Goal: Information Seeking & Learning: Learn about a topic

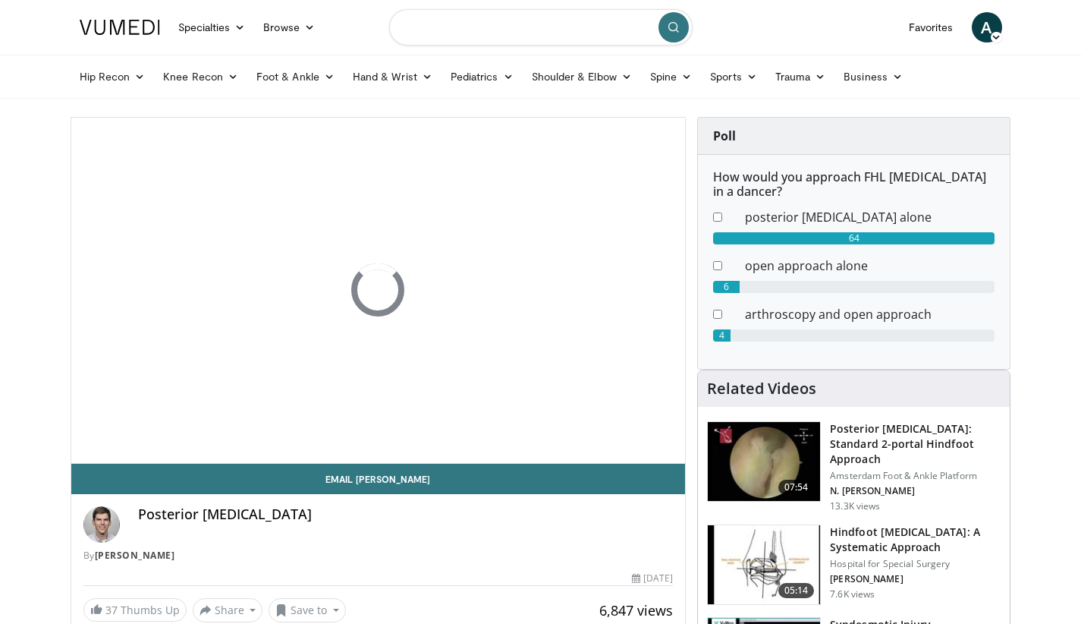
click at [425, 30] on input "Search topics, interventions" at bounding box center [540, 27] width 303 height 36
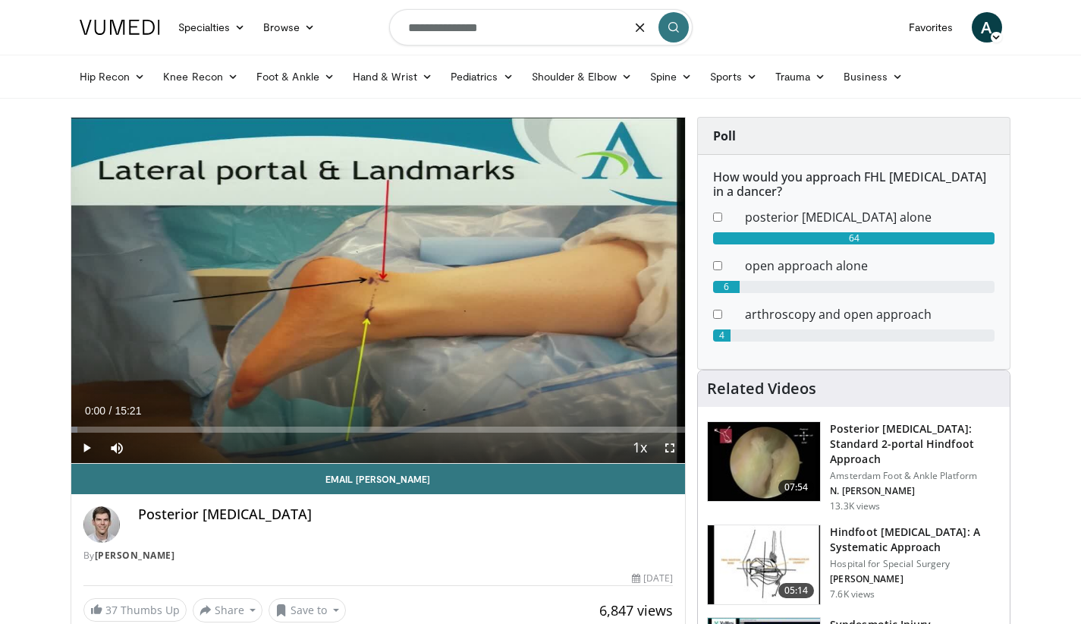
type input "**********"
click at [655, 30] on icon "submit" at bounding box center [674, 27] width 12 height 12
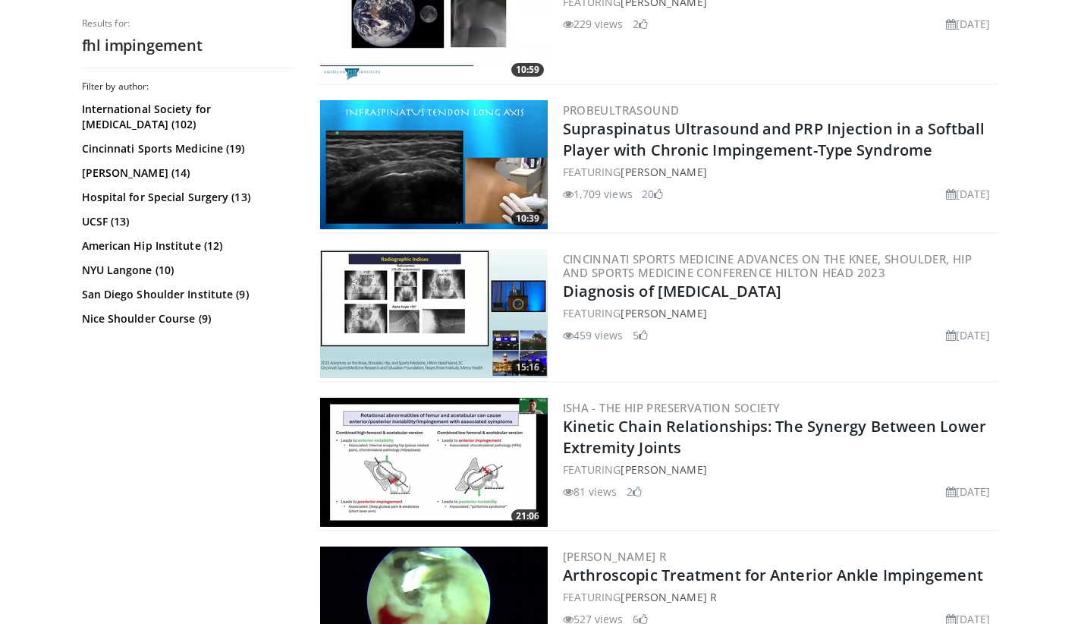
scroll to position [3788, 0]
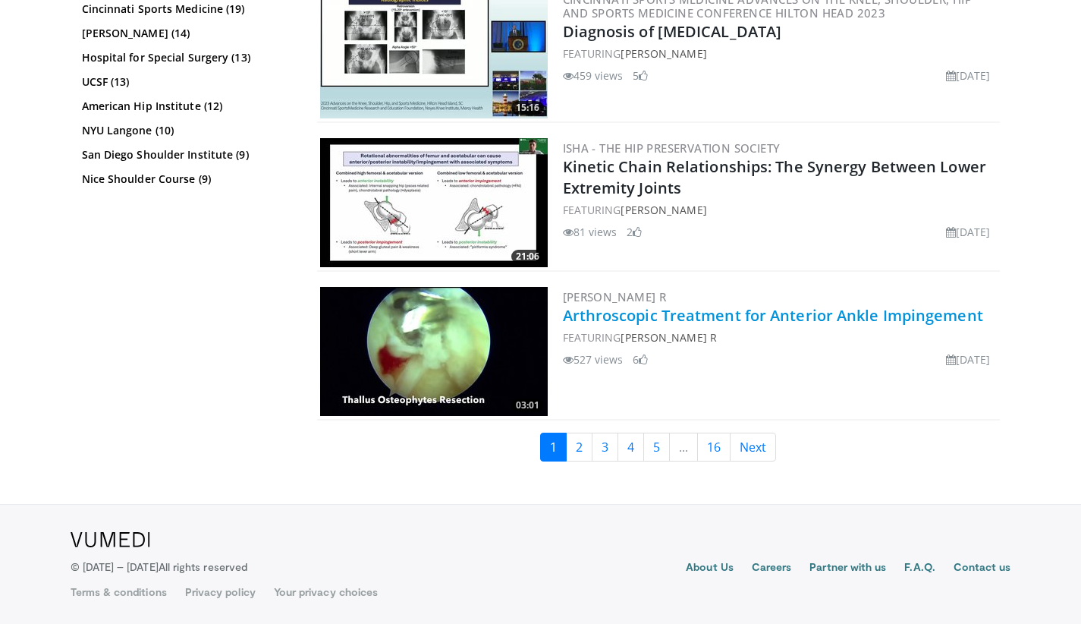
click at [771, 313] on link "Arthroscopic Treatment for Anterior Ankle Impingement" at bounding box center [773, 315] width 420 height 20
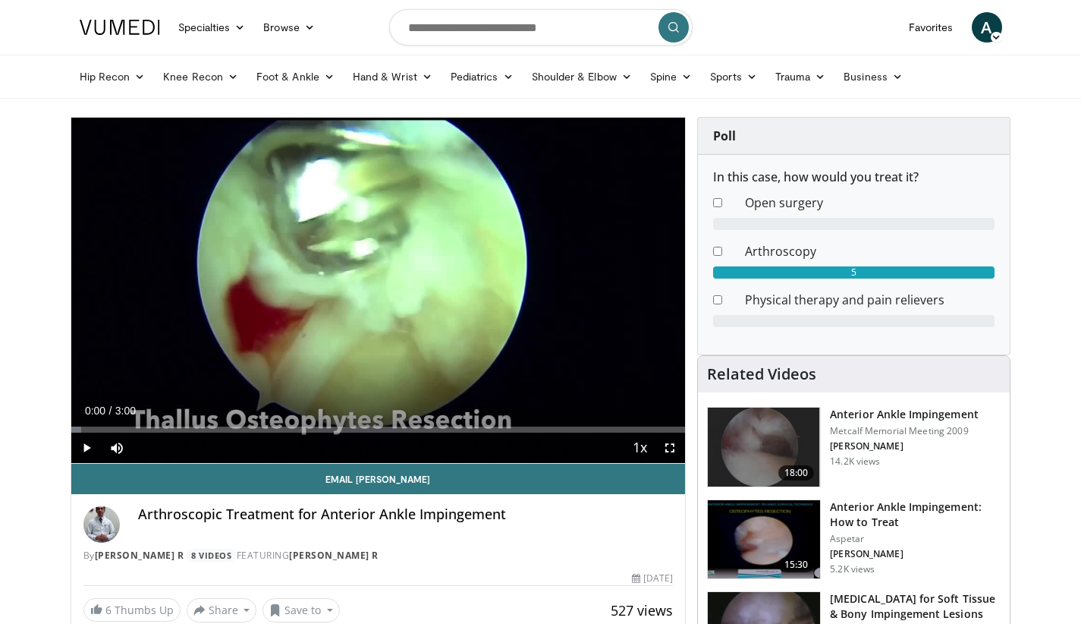
click at [83, 445] on span "Video Player" at bounding box center [86, 447] width 30 height 30
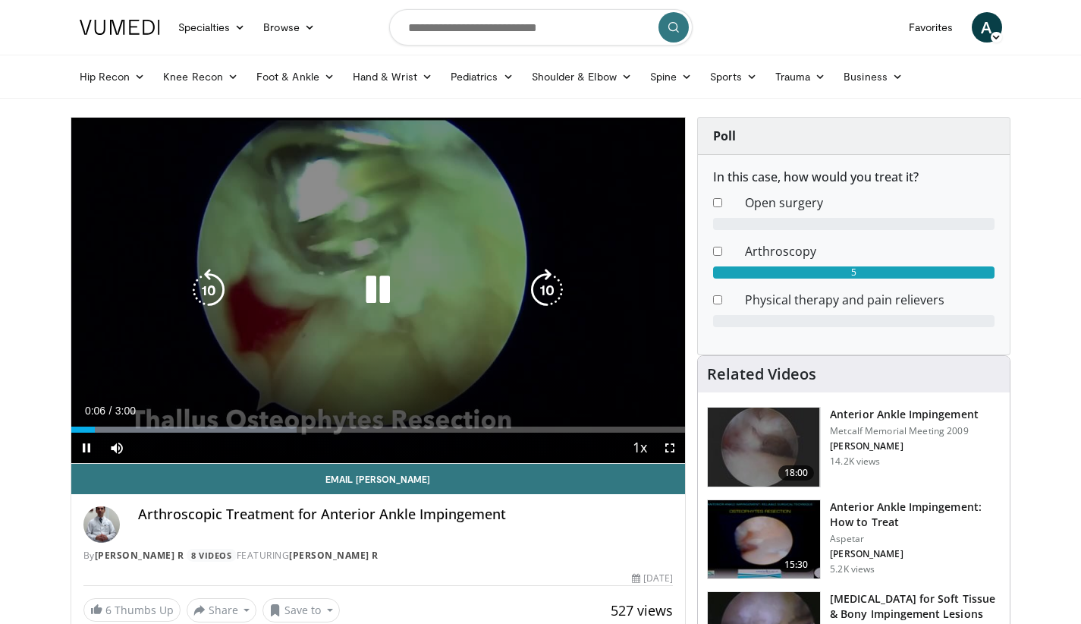
click at [401, 220] on div "10 seconds Tap to unmute" at bounding box center [378, 290] width 614 height 345
click at [387, 294] on icon "Video Player" at bounding box center [378, 290] width 42 height 42
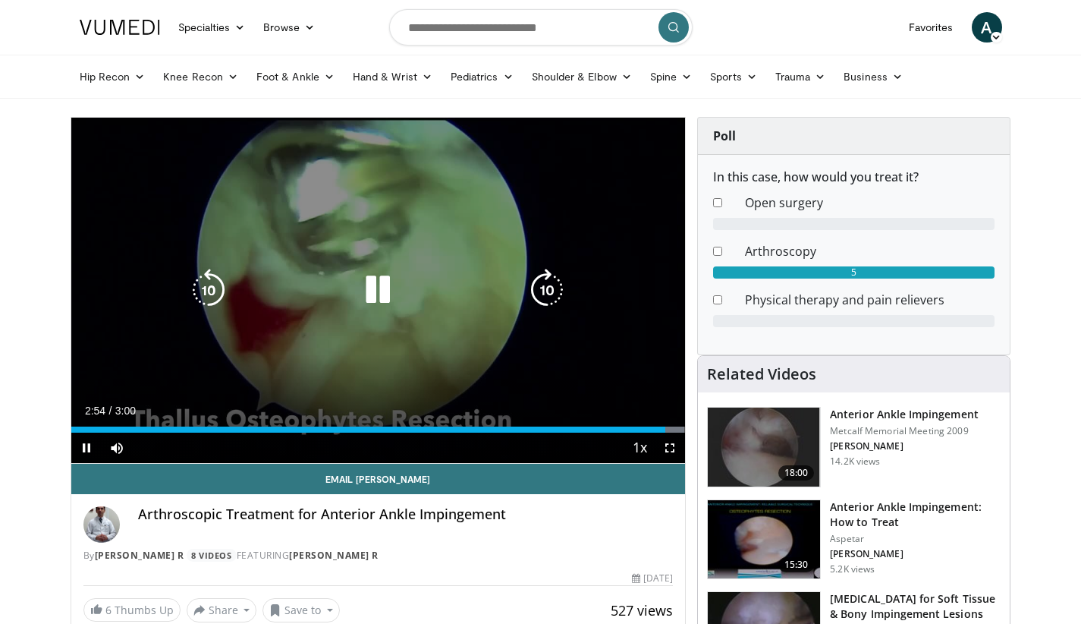
click at [382, 287] on icon "Video Player" at bounding box center [378, 290] width 42 height 42
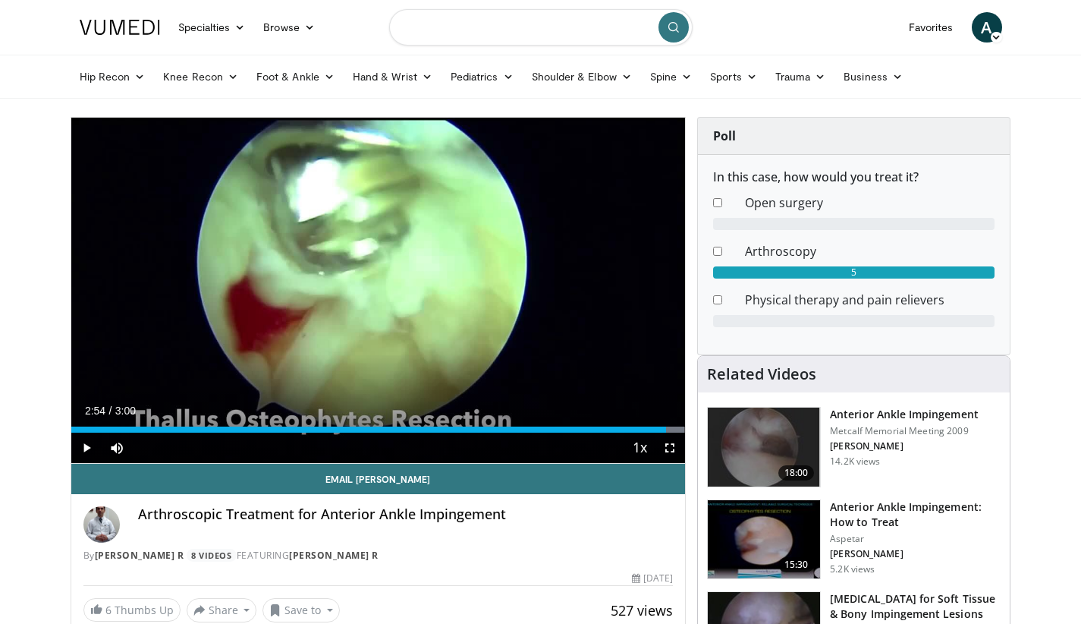
click at [538, 24] on input "Search topics, interventions" at bounding box center [540, 27] width 303 height 36
type input "**********"
click at [673, 34] on button "submit" at bounding box center [673, 27] width 30 height 30
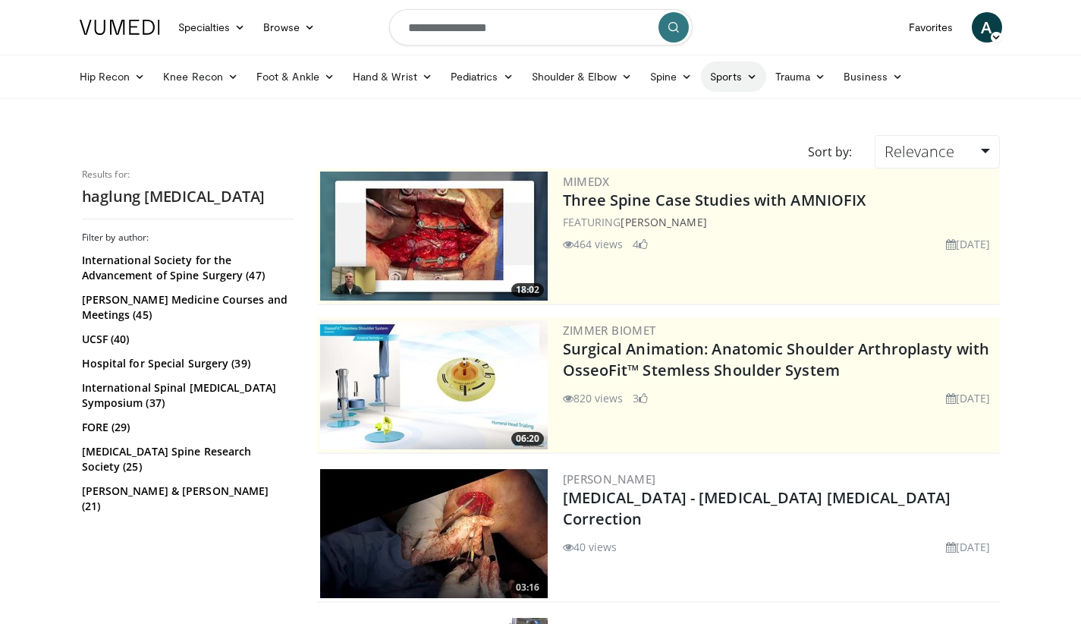
click at [756, 72] on icon at bounding box center [751, 76] width 11 height 11
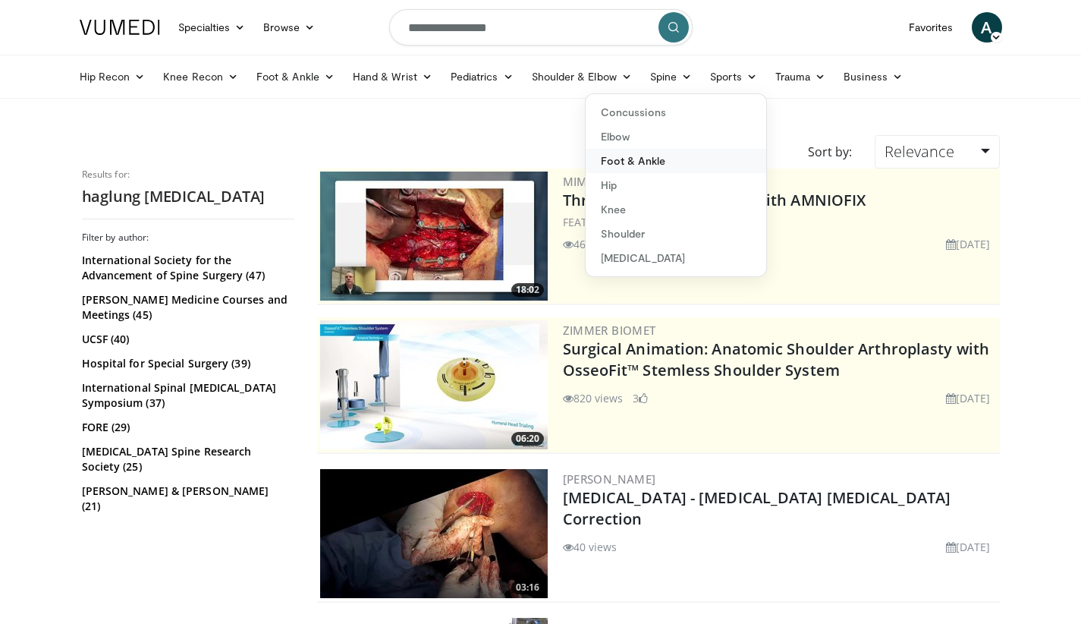
click at [630, 160] on link "Foot & Ankle" at bounding box center [676, 161] width 181 height 24
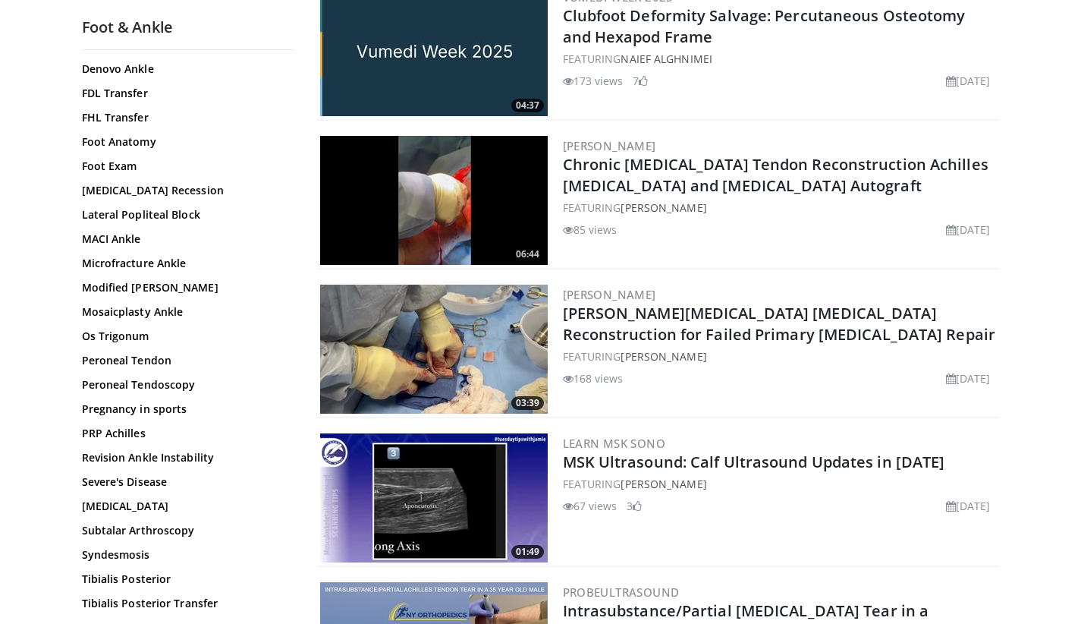
scroll to position [801, 0]
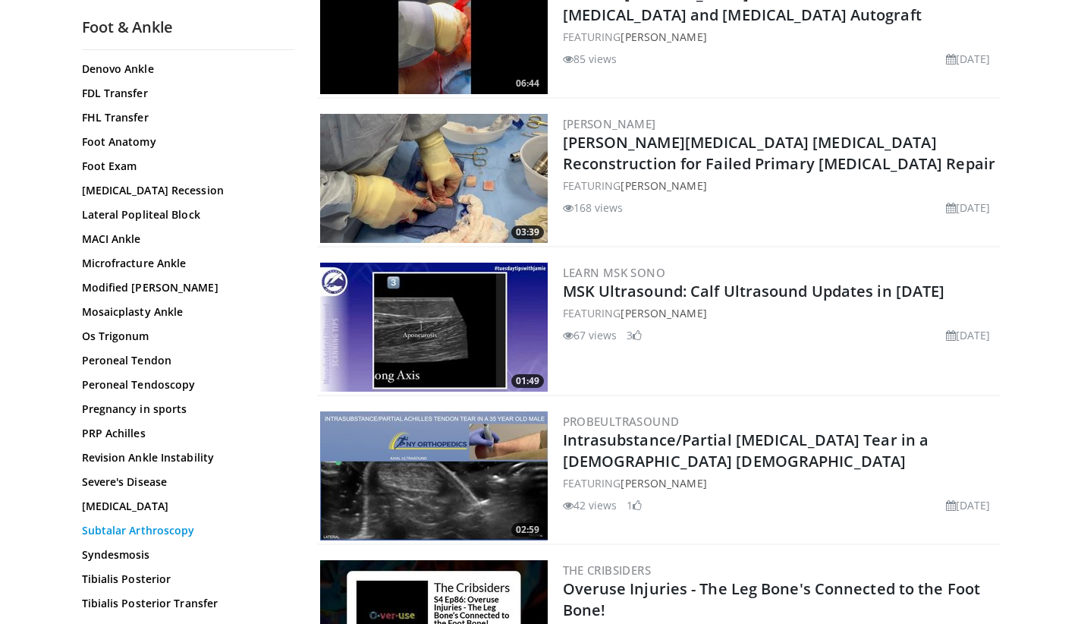
click at [91, 523] on link "Subtalar Arthroscopy" at bounding box center [184, 530] width 205 height 15
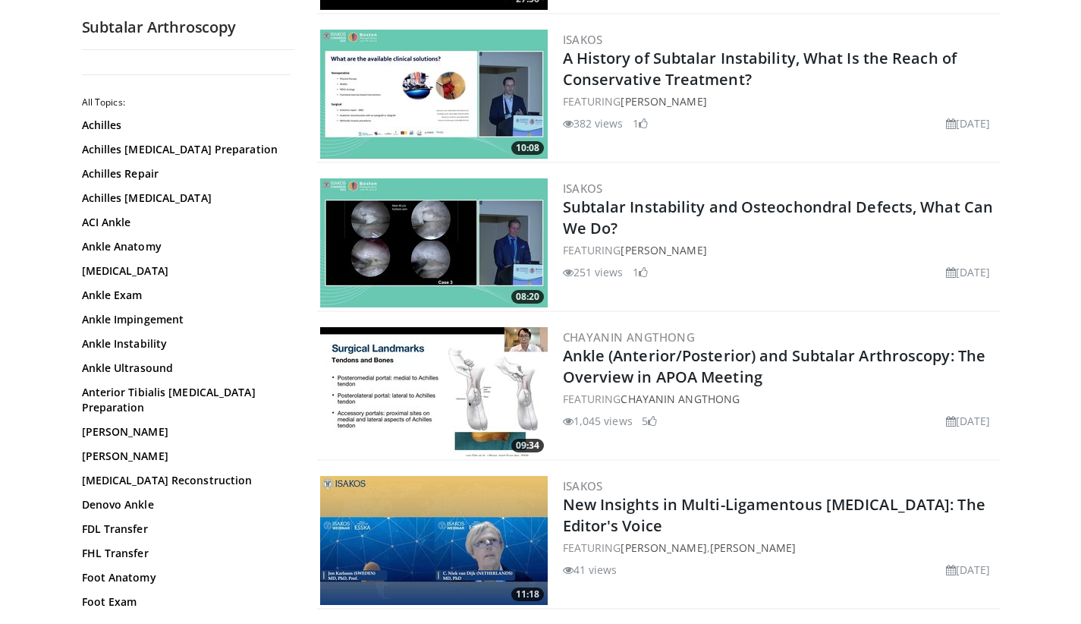
scroll to position [487, 0]
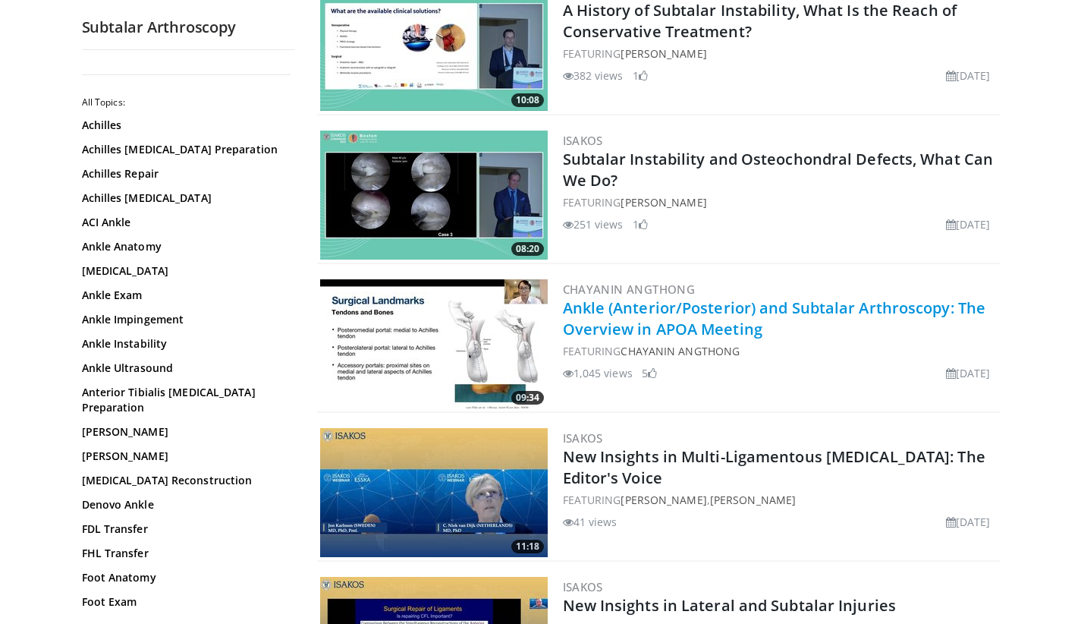
click at [719, 313] on link "Ankle (Anterior/Posterior) and Subtalar Arthroscopy: The Overview in APOA Meeti…" at bounding box center [774, 318] width 423 height 42
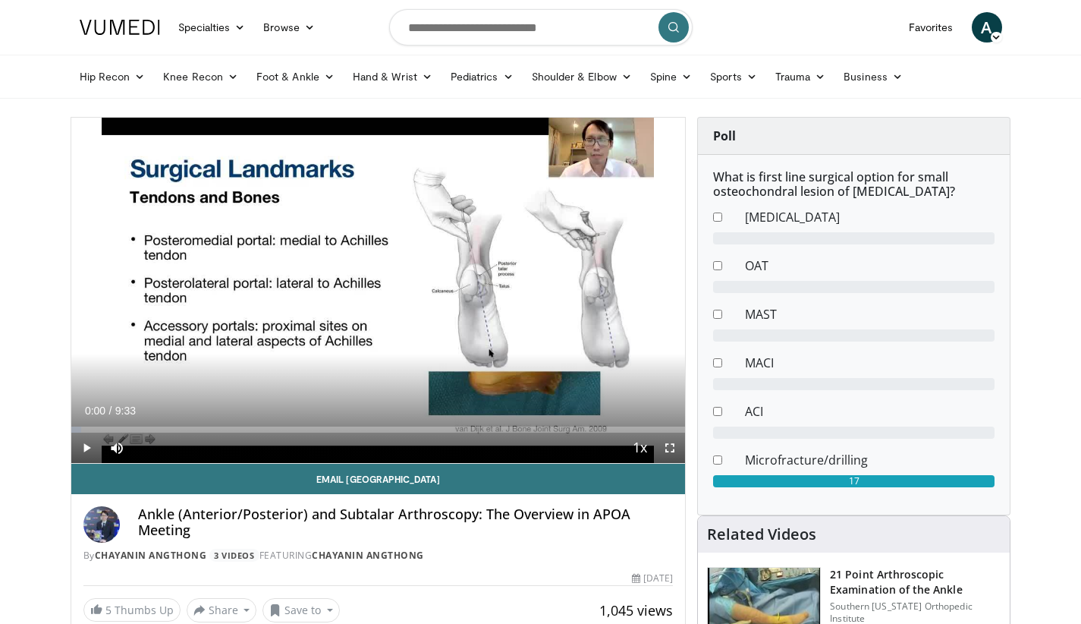
click at [88, 447] on span "Video Player" at bounding box center [86, 447] width 30 height 30
click at [669, 448] on span "Video Player" at bounding box center [670, 447] width 30 height 30
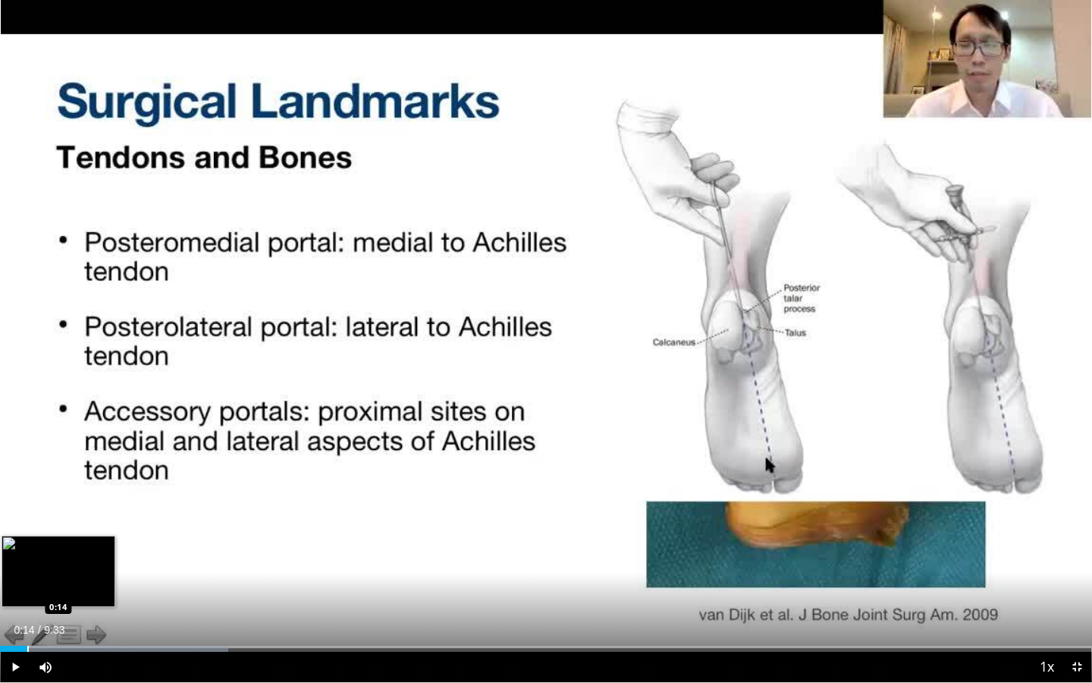
click at [27, 623] on div "Progress Bar" at bounding box center [28, 649] width 2 height 6
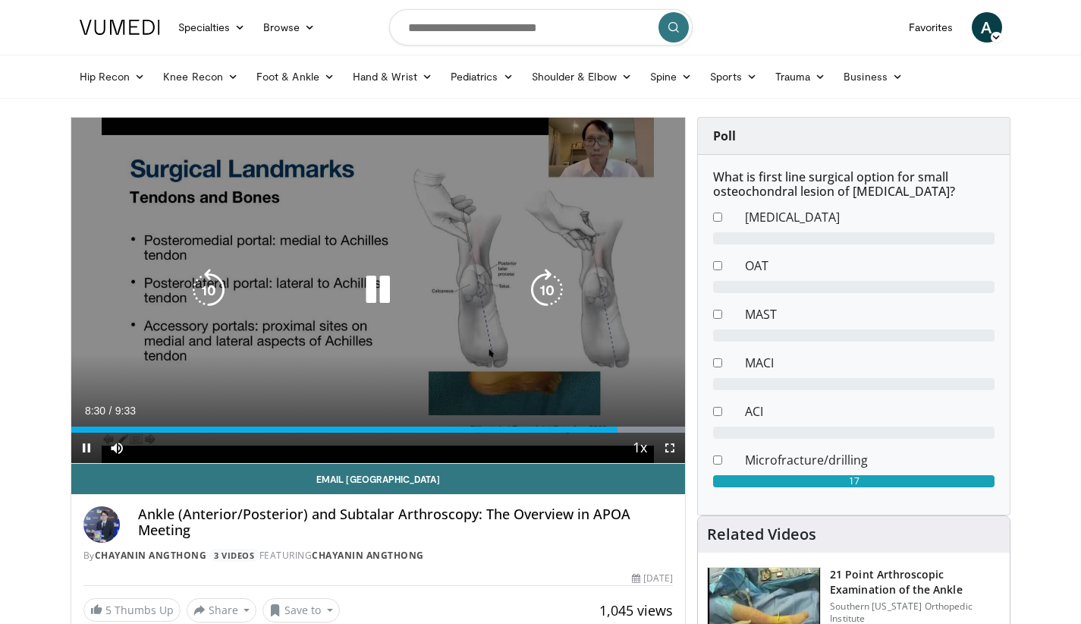
click at [371, 353] on div "10 seconds Tap to unmute" at bounding box center [378, 290] width 614 height 345
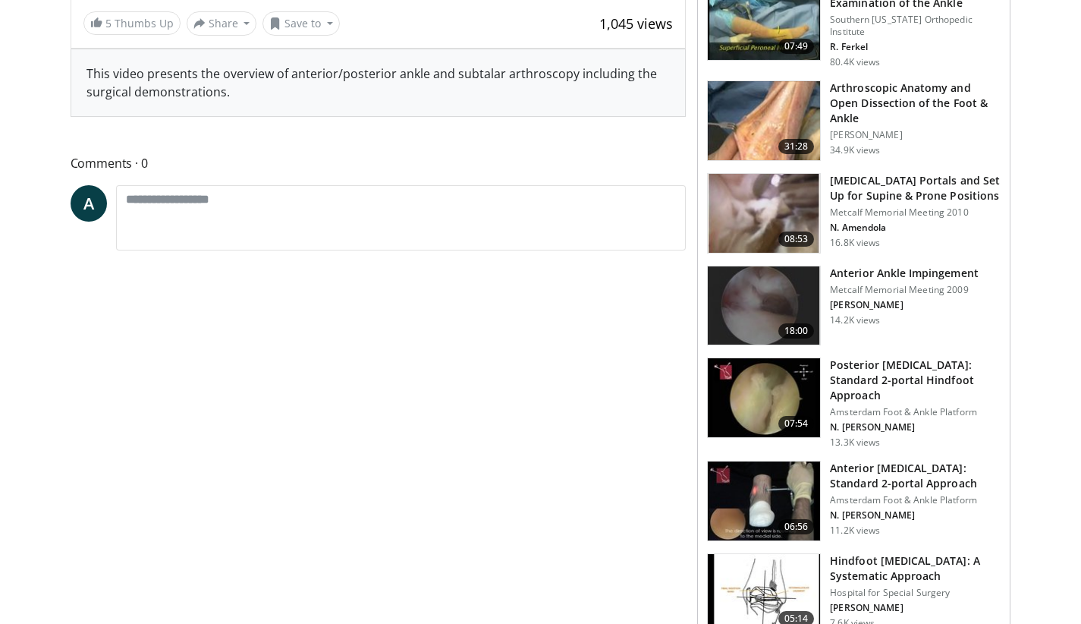
scroll to position [589, 0]
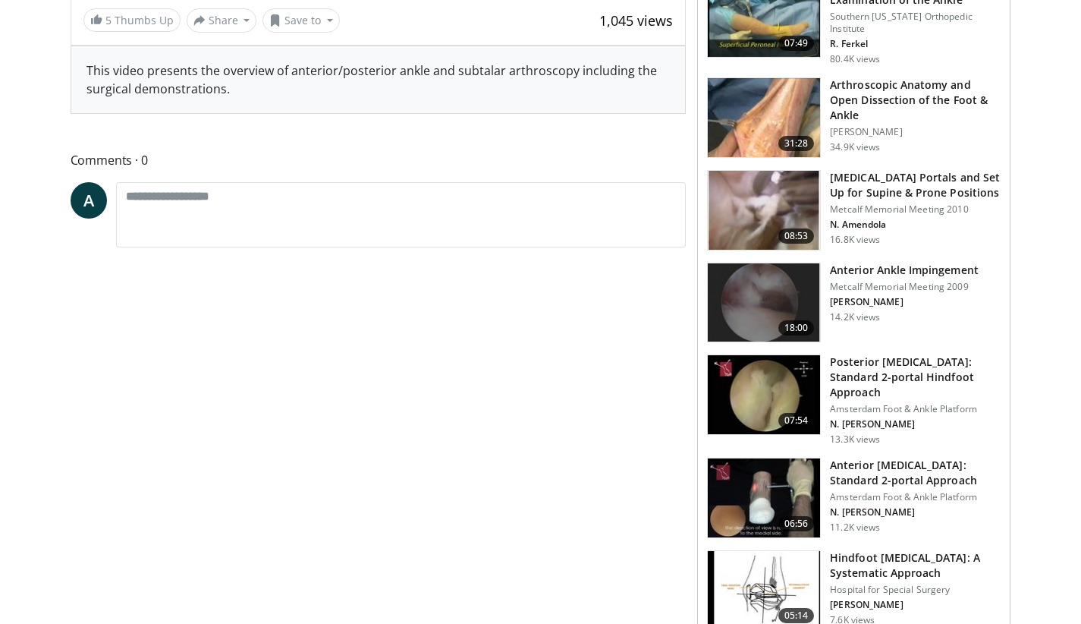
click at [887, 379] on h3 "Posterior Ankle Arthroscopy: Standard 2-portal Hindfoot Approach" at bounding box center [915, 377] width 171 height 46
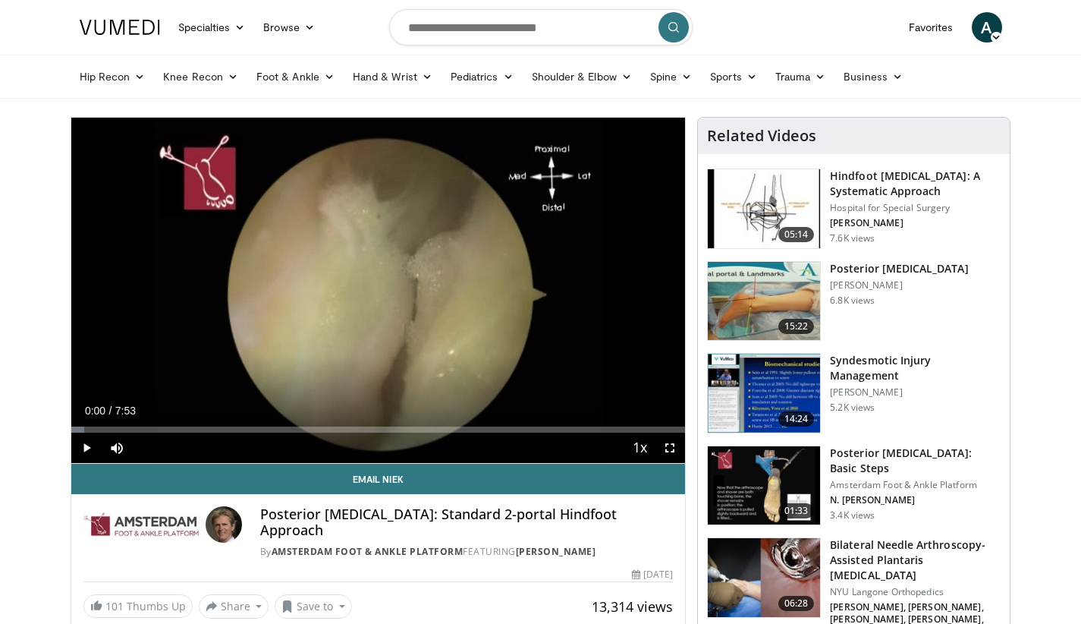
click at [85, 443] on span "Video Player" at bounding box center [86, 447] width 30 height 30
click at [96, 429] on div "Progress Bar" at bounding box center [97, 429] width 2 height 6
click at [668, 447] on span "Video Player" at bounding box center [670, 447] width 30 height 30
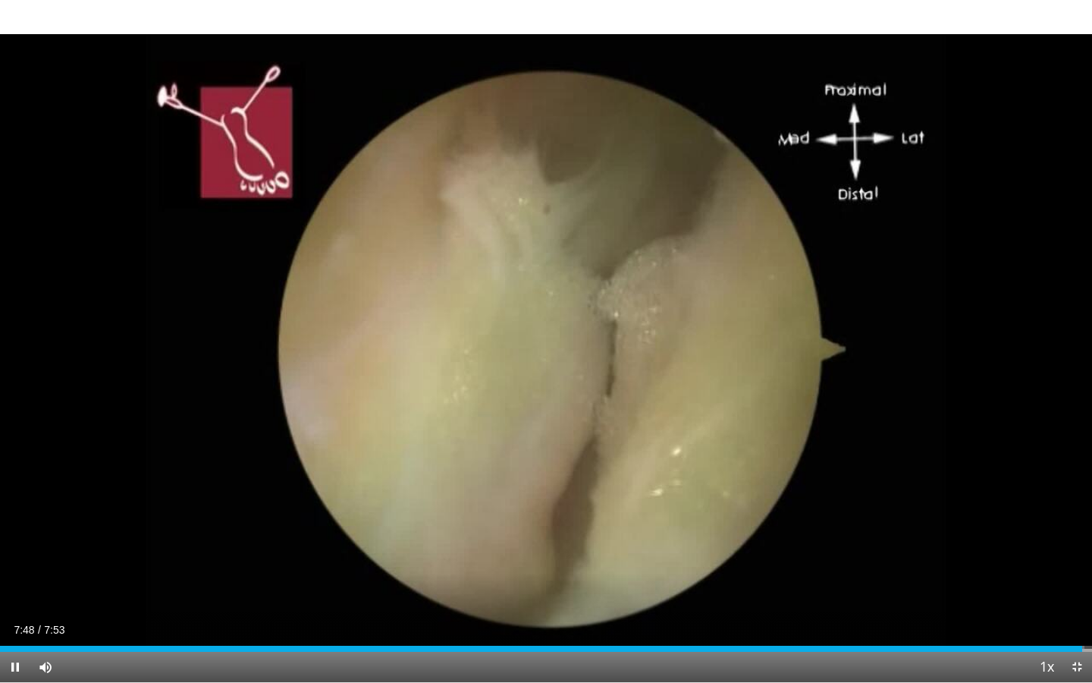
click at [1079, 623] on span "Video Player" at bounding box center [1077, 667] width 30 height 30
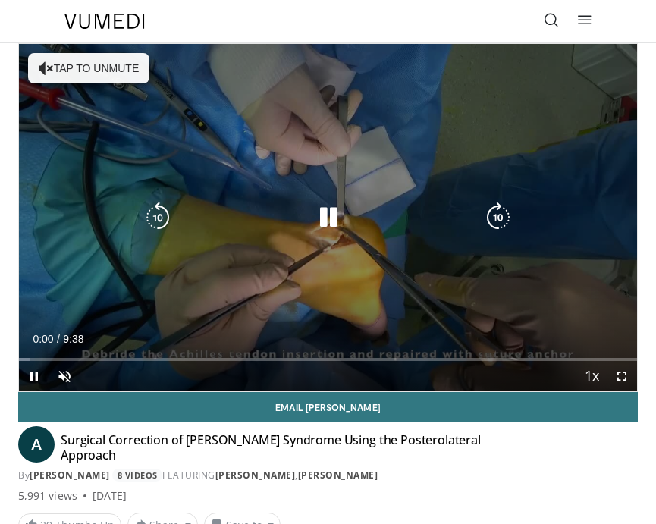
click at [61, 71] on button "Tap to unmute" at bounding box center [88, 68] width 121 height 30
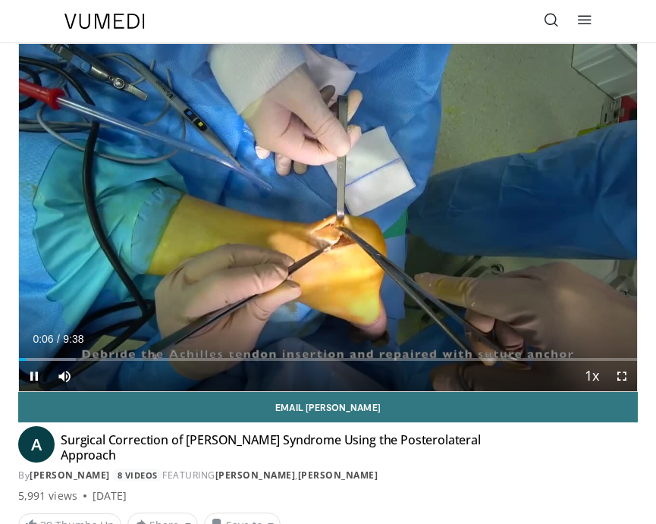
click at [44, 361] on span "Video Player" at bounding box center [34, 376] width 30 height 30
click at [33, 375] on span "Video Player" at bounding box center [34, 376] width 30 height 30
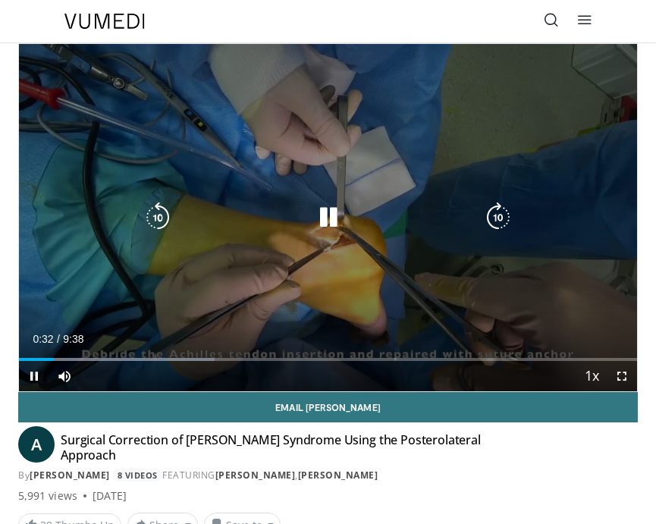
click at [321, 218] on icon "Video Player" at bounding box center [328, 218] width 30 height 30
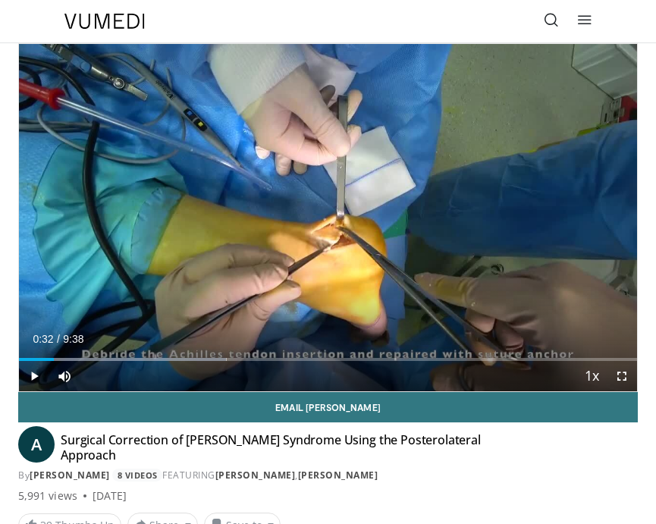
click at [30, 374] on span "Video Player" at bounding box center [34, 376] width 30 height 30
click at [620, 377] on span "Video Player" at bounding box center [622, 376] width 30 height 30
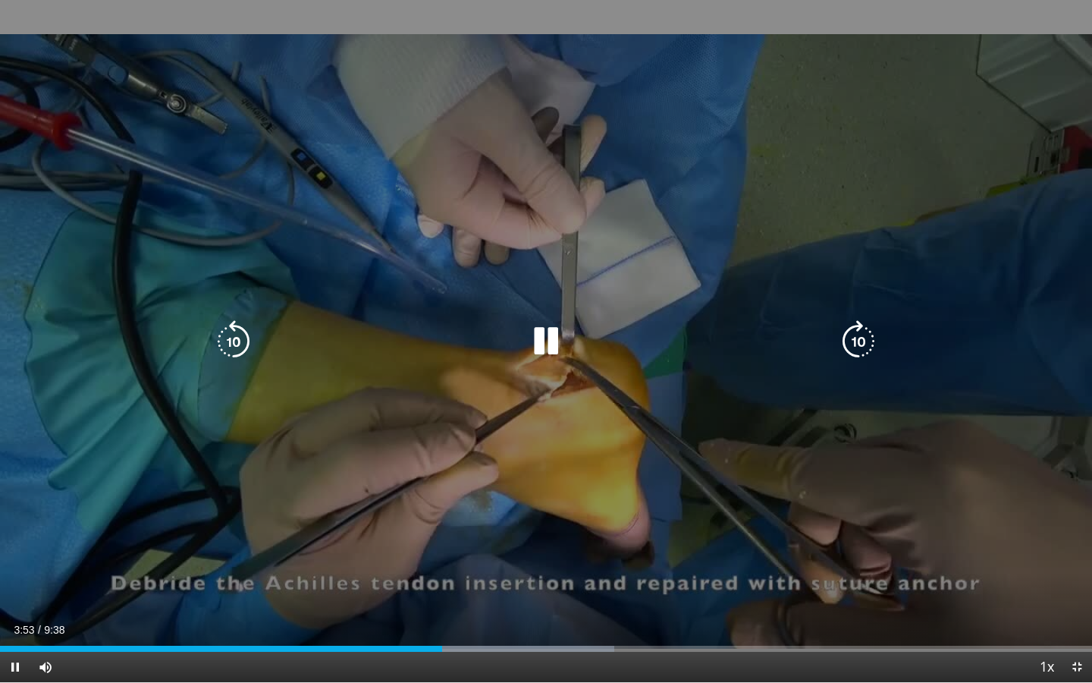
click at [514, 375] on div "10 seconds Tap to unmute" at bounding box center [546, 341] width 1092 height 682
